Goal: Information Seeking & Learning: Learn about a topic

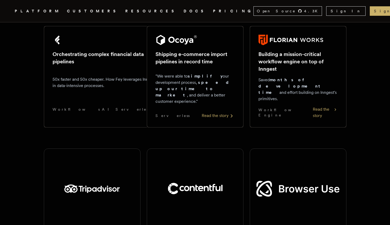
scroll to position [342, 0]
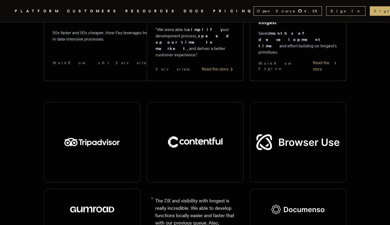
click at [165, 16] on nav "Inngest .cls-1 { fill: #FAFAF9; } PLATFORM CUSTOMERS RESOURCES DOCS PRICING Ope…" at bounding box center [195, 11] width 390 height 22
click at [213, 11] on link "PRICING" at bounding box center [233, 11] width 40 height 7
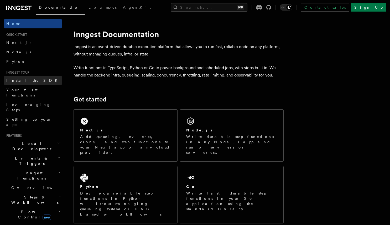
scroll to position [13, 0]
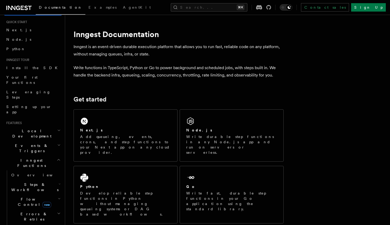
click at [20, 10] on icon at bounding box center [18, 8] width 25 height 6
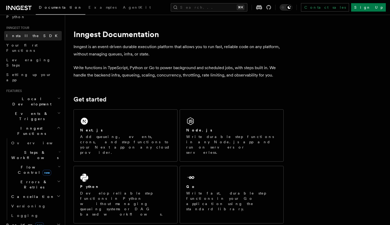
scroll to position [57, 0]
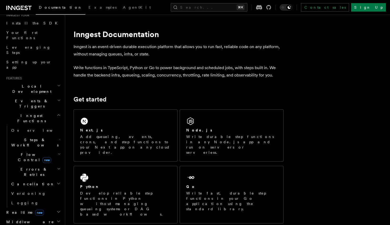
click at [48, 111] on h2 "Inngest Functions" at bounding box center [33, 118] width 58 height 15
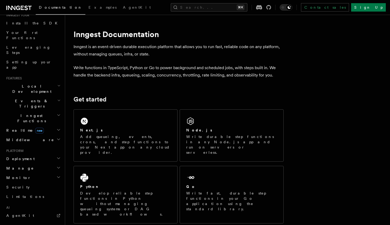
click at [48, 96] on h2 "Events & Triggers" at bounding box center [33, 103] width 58 height 15
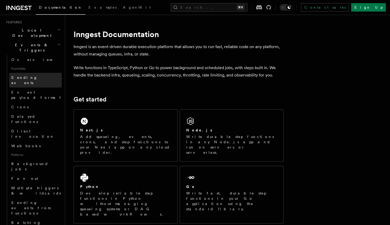
scroll to position [115, 0]
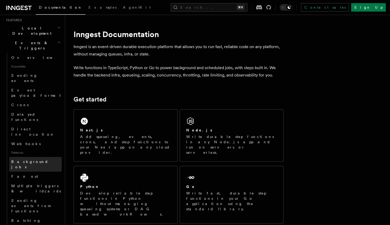
click at [35, 157] on link "Background jobs" at bounding box center [35, 164] width 53 height 15
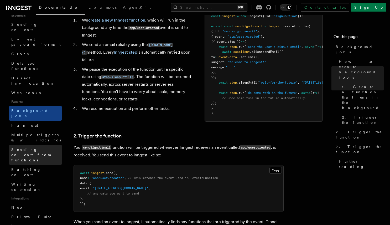
scroll to position [169, 0]
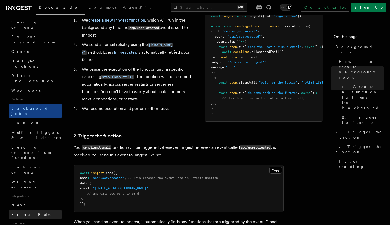
click at [50, 210] on link "Prisma Pulse" at bounding box center [35, 214] width 53 height 9
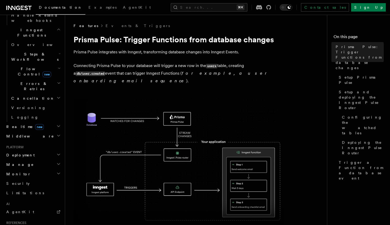
scroll to position [0, 0]
